Goal: Find specific page/section: Find specific page/section

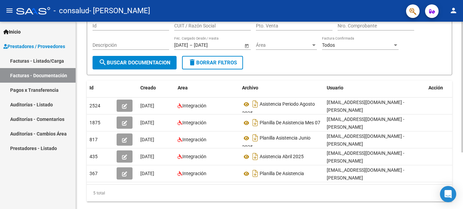
scroll to position [81, 0]
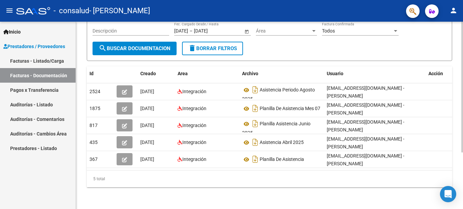
click at [462, 148] on div at bounding box center [462, 143] width 2 height 131
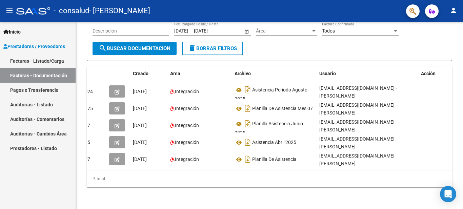
click at [40, 92] on link "Pagos x Transferencia" at bounding box center [38, 90] width 76 height 15
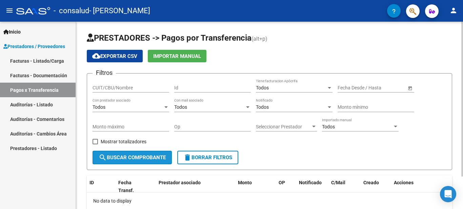
click at [143, 163] on button "search Buscar Comprobante" at bounding box center [131, 158] width 79 height 14
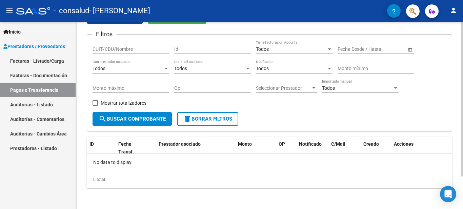
scroll to position [39, 0]
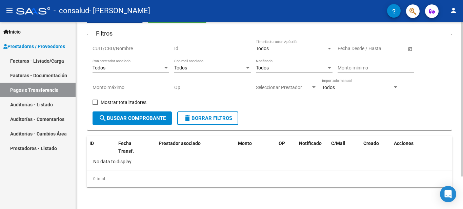
click at [462, 107] on div at bounding box center [462, 131] width 2 height 155
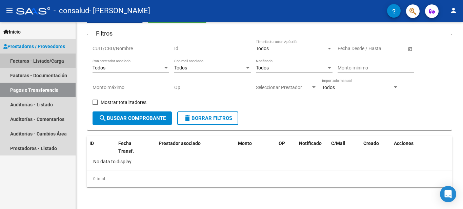
click at [56, 59] on link "Facturas - Listado/Carga" at bounding box center [38, 61] width 76 height 15
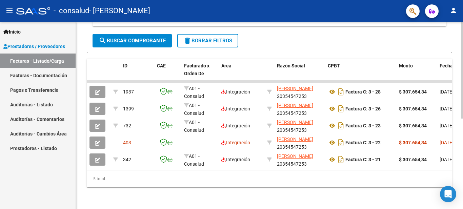
scroll to position [172, 0]
click at [462, 163] on div at bounding box center [462, 160] width 2 height 97
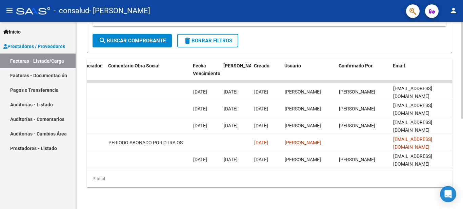
scroll to position [0, 1063]
